Goal: Task Accomplishment & Management: Manage account settings

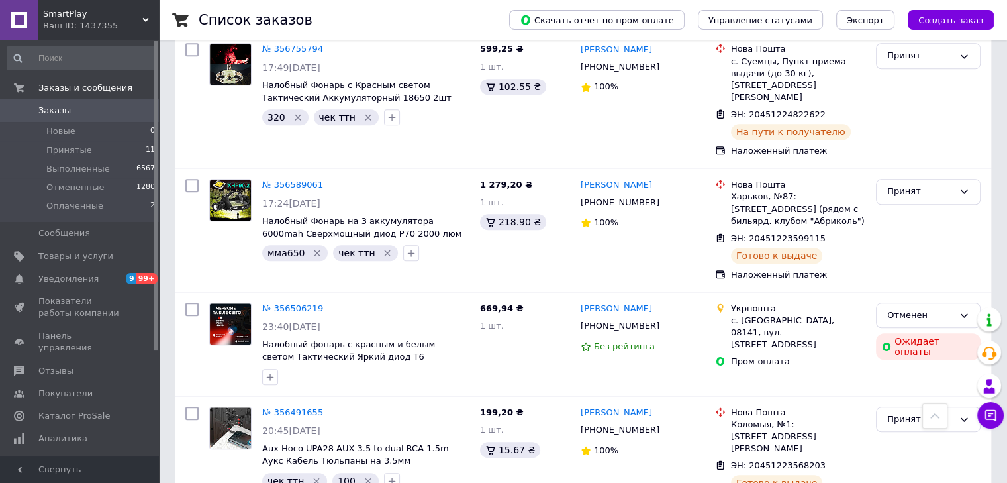
scroll to position [1306, 0]
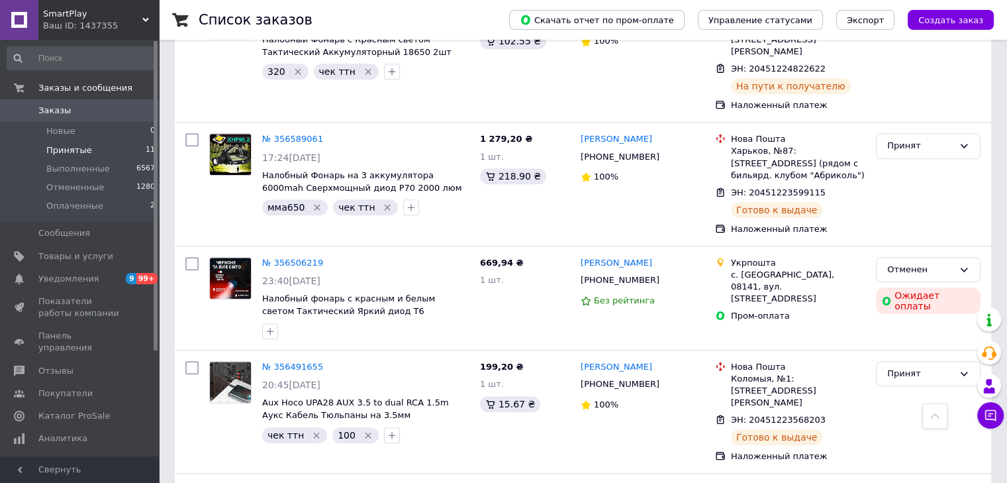
click at [70, 156] on li "Принятые 11" at bounding box center [81, 150] width 163 height 19
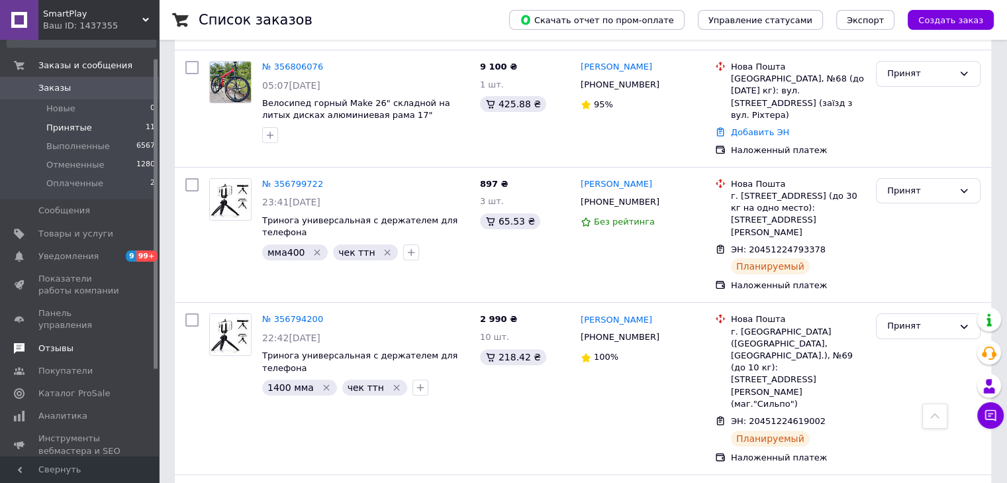
scroll to position [25, 0]
click at [56, 407] on span "Аналитика" at bounding box center [62, 413] width 49 height 12
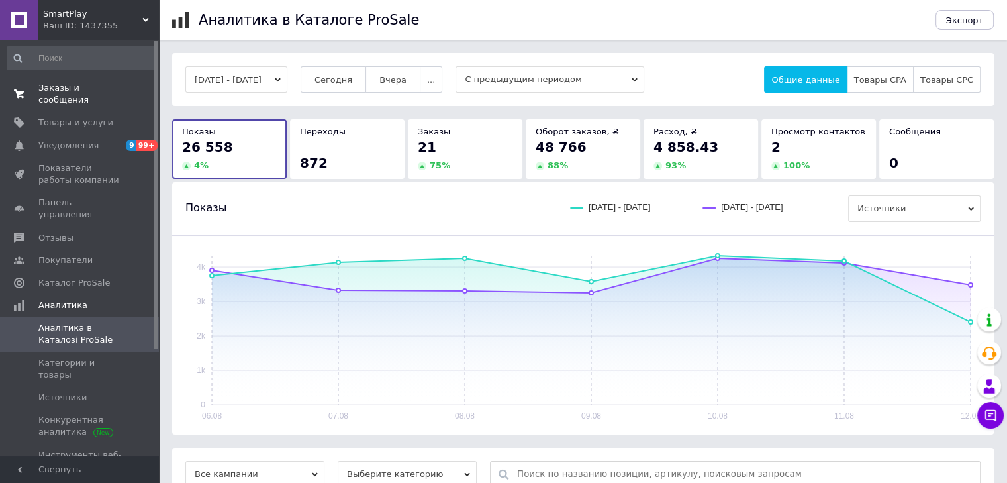
click at [87, 90] on span "Заказы и сообщения" at bounding box center [80, 94] width 84 height 24
